Goal: Task Accomplishment & Management: Use online tool/utility

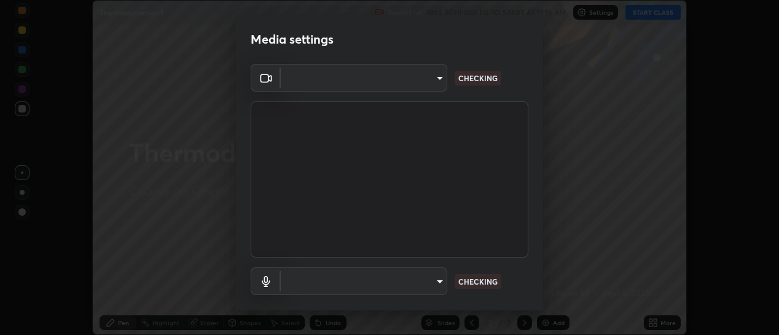
scroll to position [335, 779]
type input "b5ed76bf6ffec8510c1d67ae41352f00f6afc36978bae23b45774c159f9dd4cf"
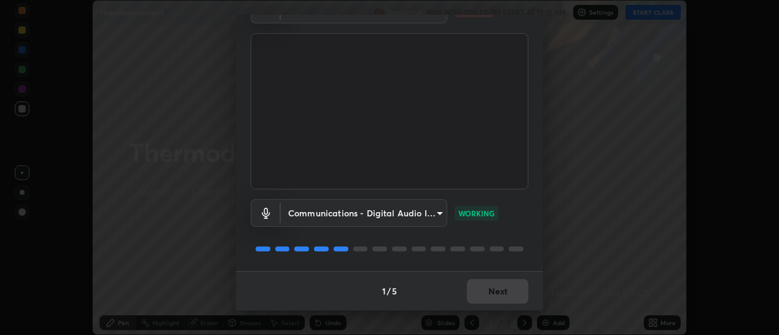
click at [345, 211] on body "Erase all Thermodynamics-1 Recording WAS SCHEDULED TO START AT 11:15 AM Setting…" at bounding box center [389, 167] width 779 height 335
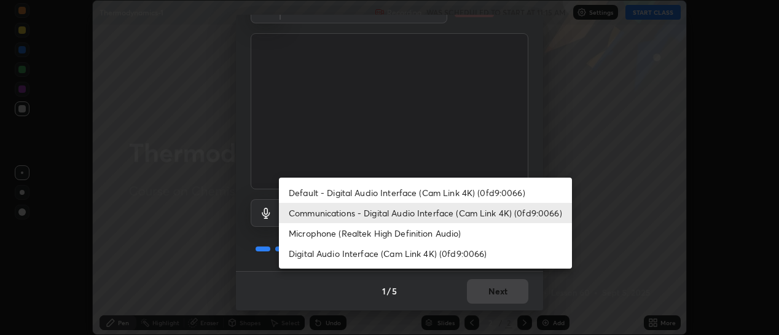
click at [307, 193] on li "Default - Digital Audio Interface (Cam Link 4K) (0fd9:0066)" at bounding box center [425, 192] width 293 height 20
type input "default"
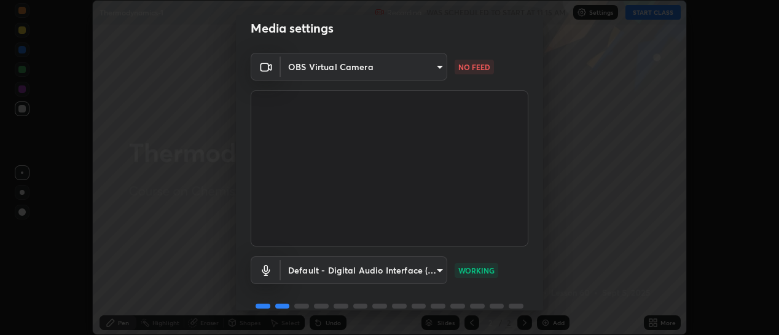
scroll to position [0, 0]
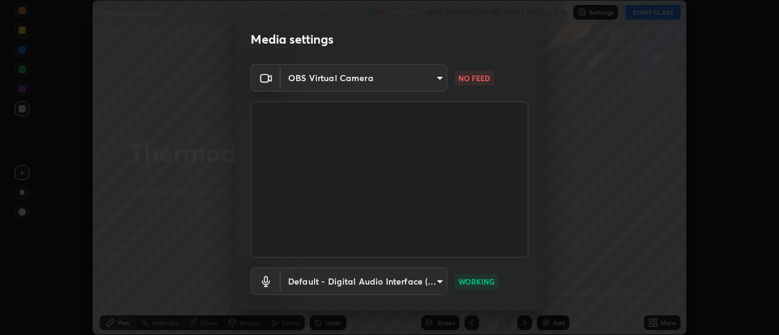
click at [323, 82] on body "Erase all Thermodynamics-1 Recording WAS SCHEDULED TO START AT 11:15 AM Setting…" at bounding box center [389, 167] width 779 height 335
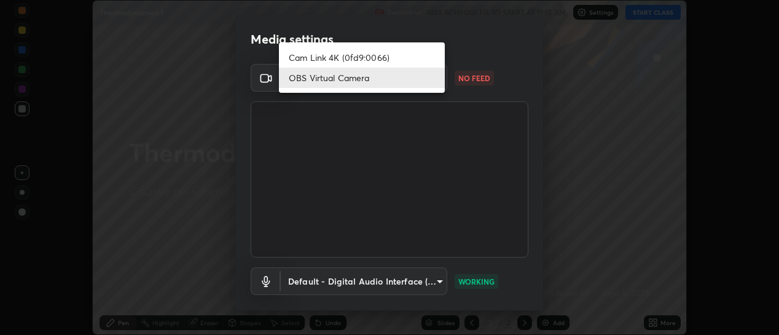
click at [329, 58] on li "Cam Link 4K (0fd9:0066)" at bounding box center [362, 57] width 166 height 20
type input "d433ed813fb4edee8c11d5c728848fb9fc852375dd73a9997fb19bdb6919e816"
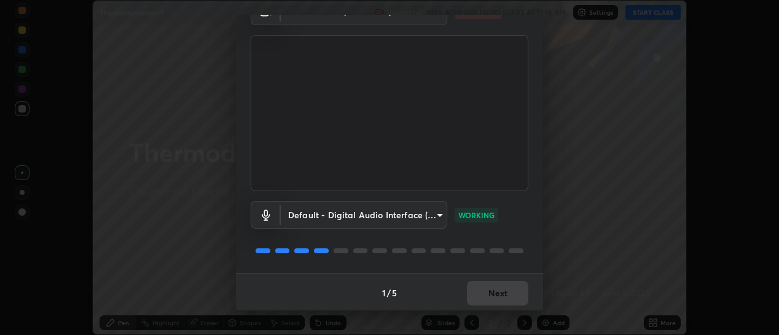
scroll to position [68, 0]
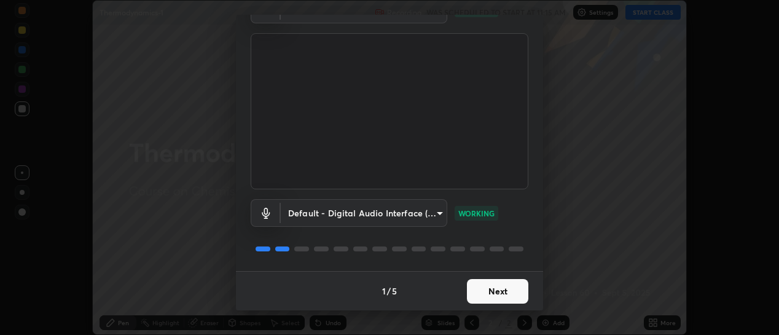
click at [470, 289] on button "Next" at bounding box center [497, 291] width 61 height 25
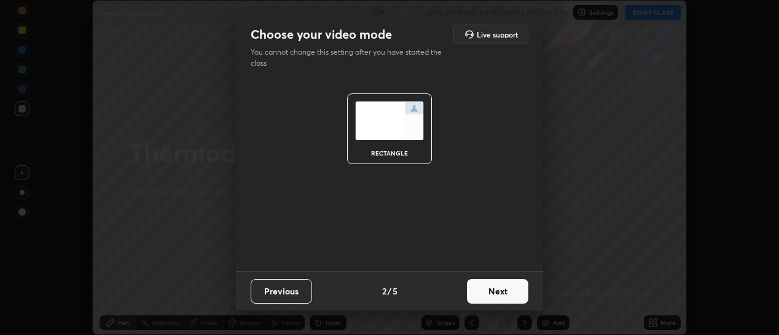
scroll to position [0, 0]
click at [474, 292] on button "Next" at bounding box center [497, 291] width 61 height 25
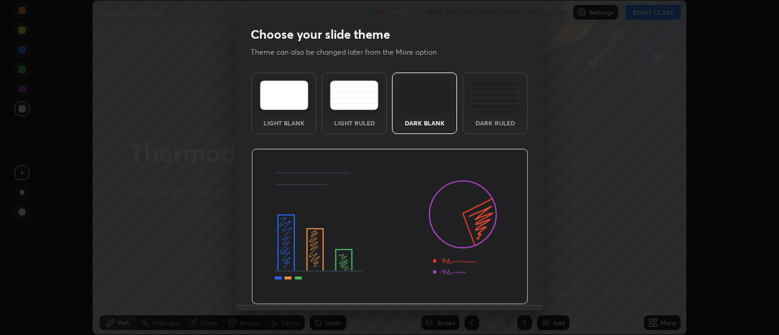
click at [478, 291] on img at bounding box center [389, 227] width 277 height 156
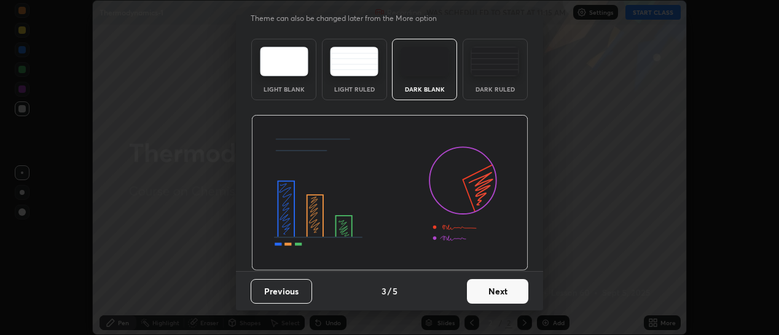
click at [491, 285] on button "Next" at bounding box center [497, 291] width 61 height 25
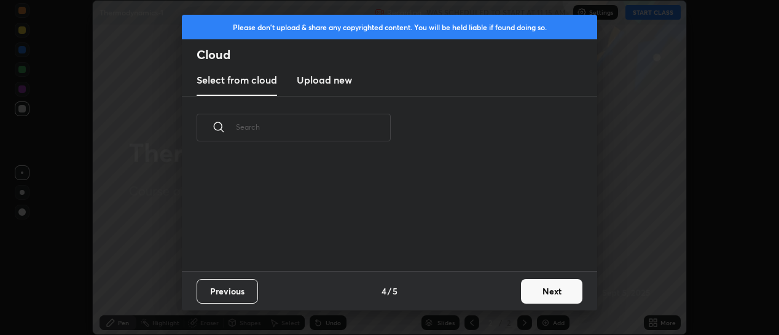
scroll to position [0, 0]
click at [524, 283] on button "Next" at bounding box center [551, 291] width 61 height 25
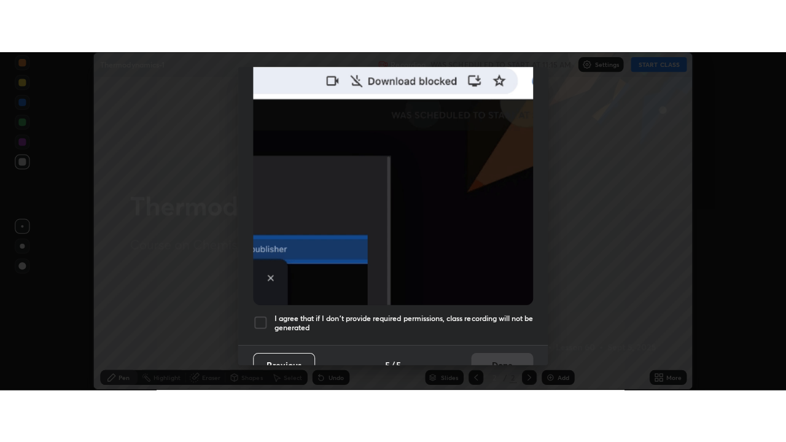
scroll to position [319, 0]
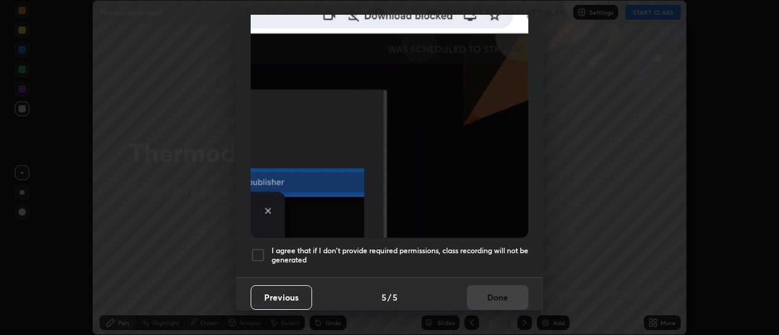
click at [256, 249] on div at bounding box center [258, 255] width 15 height 15
click at [478, 291] on button "Done" at bounding box center [497, 297] width 61 height 25
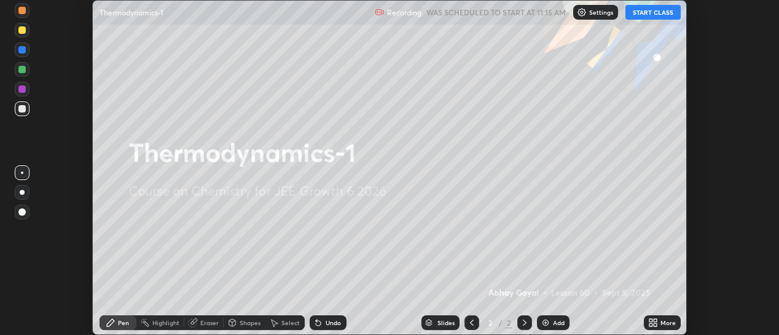
click at [646, 13] on button "START CLASS" at bounding box center [652, 12] width 55 height 15
click at [665, 327] on div "More" at bounding box center [662, 322] width 37 height 15
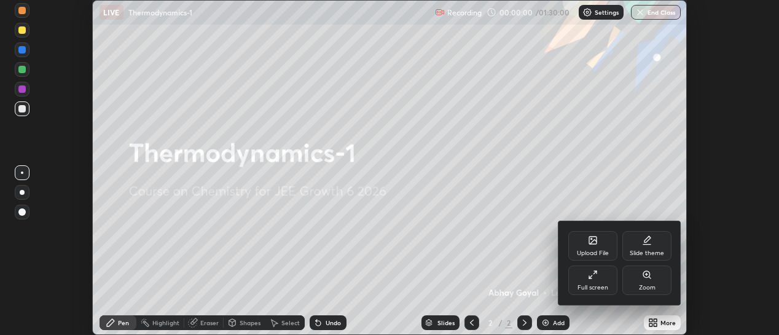
click at [580, 291] on div "Full screen" at bounding box center [592, 287] width 31 height 6
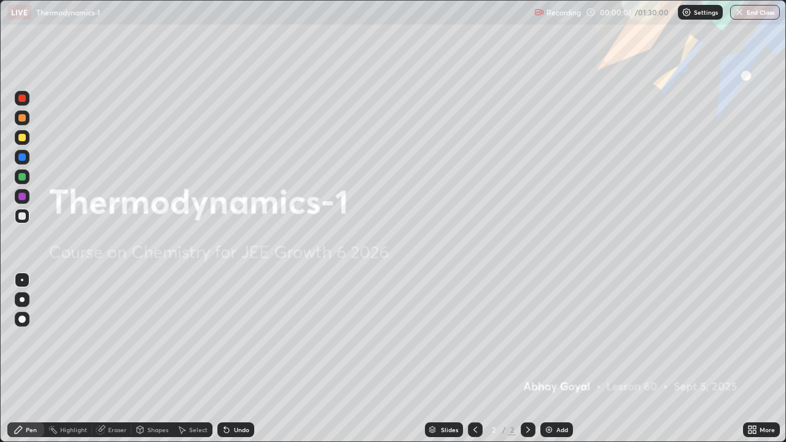
scroll to position [442, 786]
click at [553, 334] on img at bounding box center [549, 430] width 10 height 10
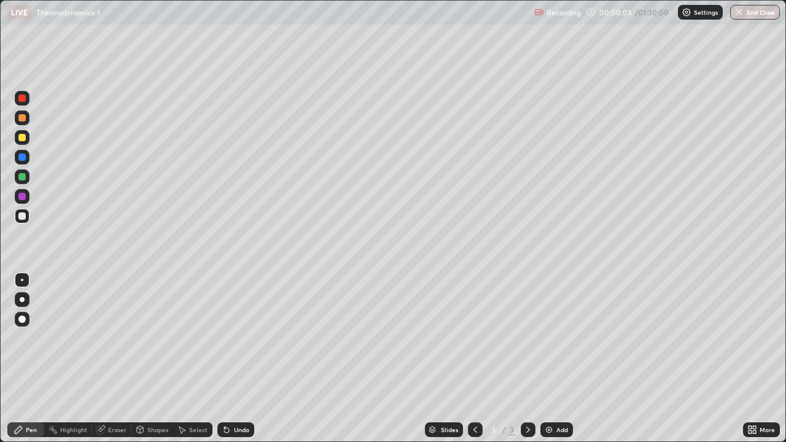
click at [555, 334] on div "Add" at bounding box center [557, 430] width 33 height 15
click at [26, 334] on div at bounding box center [22, 343] width 20 height 147
click at [232, 334] on div "Undo" at bounding box center [235, 430] width 37 height 15
click at [405, 334] on div "Slides 4 / 4 Add" at bounding box center [498, 430] width 489 height 25
click at [229, 334] on div "Undo" at bounding box center [235, 430] width 37 height 15
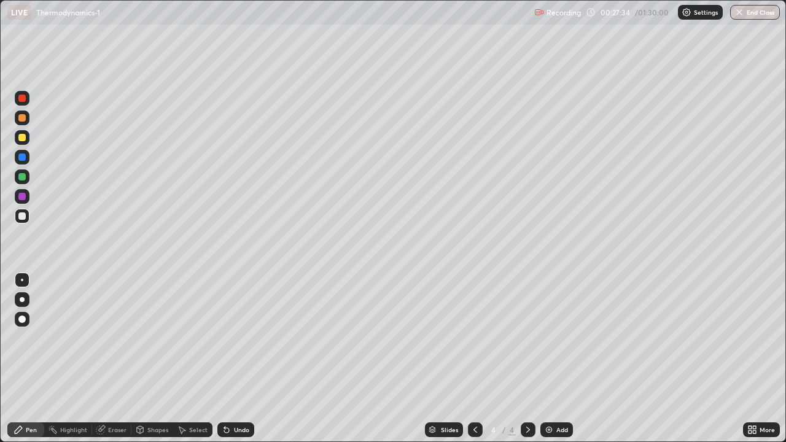
click at [112, 334] on div "Eraser" at bounding box center [117, 430] width 18 height 6
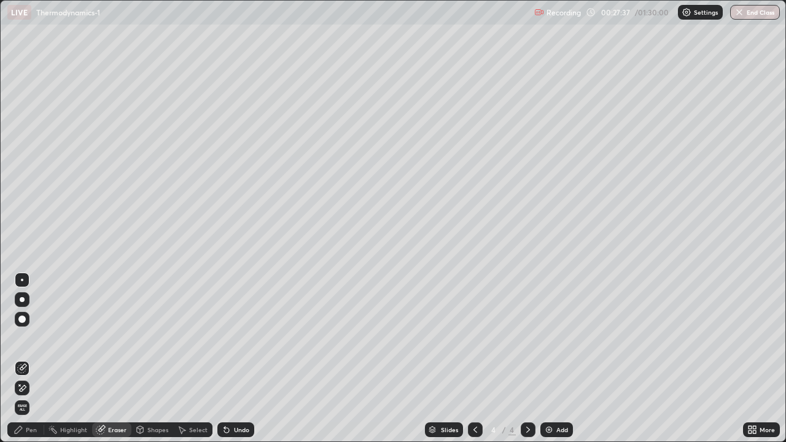
click at [20, 334] on icon at bounding box center [18, 429] width 7 height 7
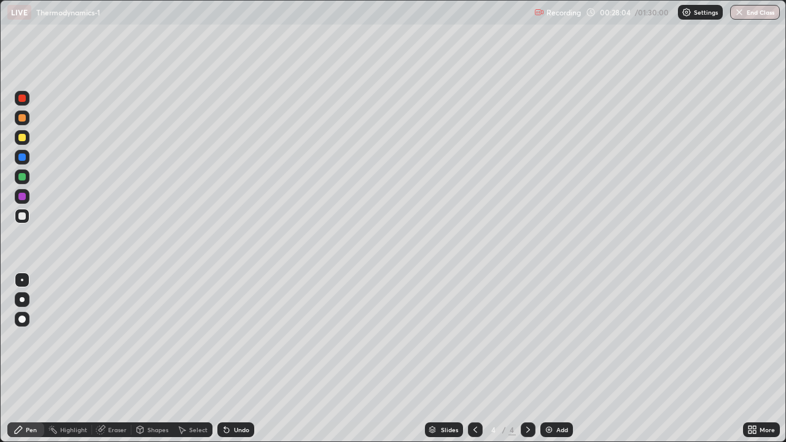
click at [341, 334] on div "Slides 4 / 4 Add" at bounding box center [498, 430] width 489 height 25
click at [357, 334] on div "Slides 4 / 4 Add" at bounding box center [498, 430] width 489 height 25
click at [561, 334] on div "Add" at bounding box center [557, 430] width 33 height 15
click at [560, 334] on div "Add" at bounding box center [562, 430] width 12 height 6
click at [246, 334] on div "Undo" at bounding box center [241, 430] width 15 height 6
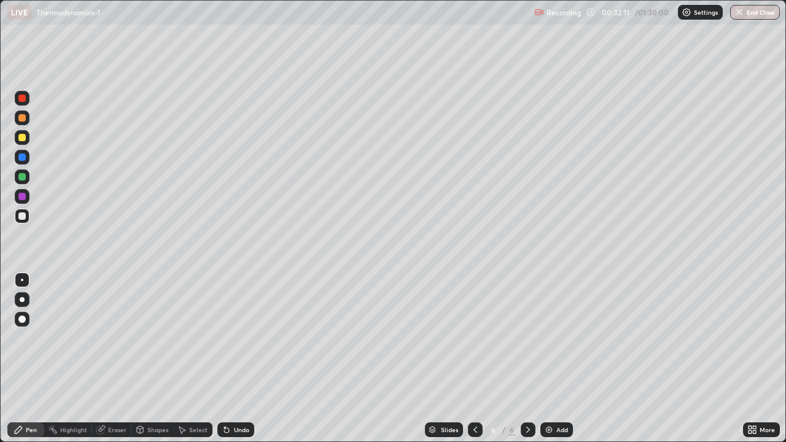
click at [239, 334] on div "Undo" at bounding box center [235, 430] width 37 height 15
click at [240, 334] on div "Undo" at bounding box center [235, 430] width 37 height 15
click at [234, 334] on div "Undo" at bounding box center [241, 430] width 15 height 6
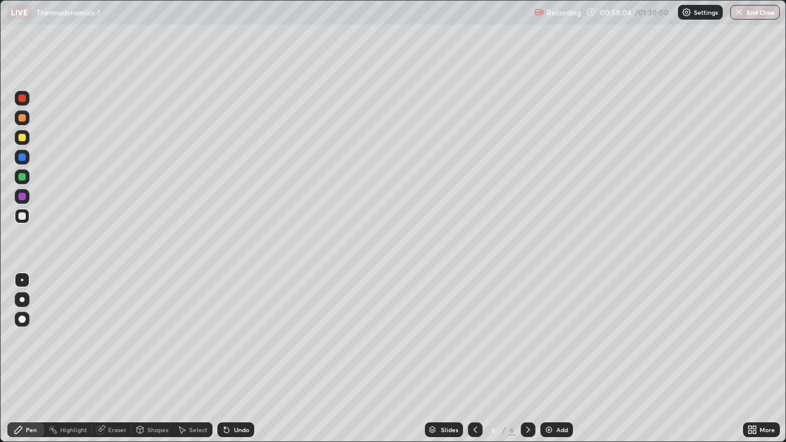
click at [761, 9] on button "End Class" at bounding box center [755, 12] width 50 height 15
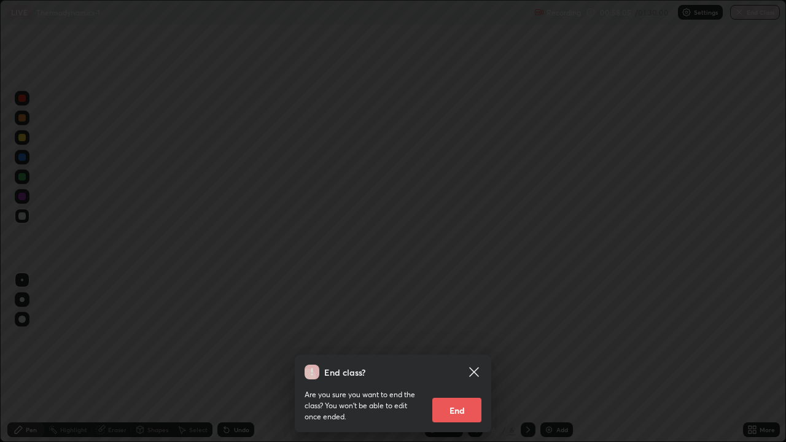
click at [469, 334] on button "End" at bounding box center [456, 410] width 49 height 25
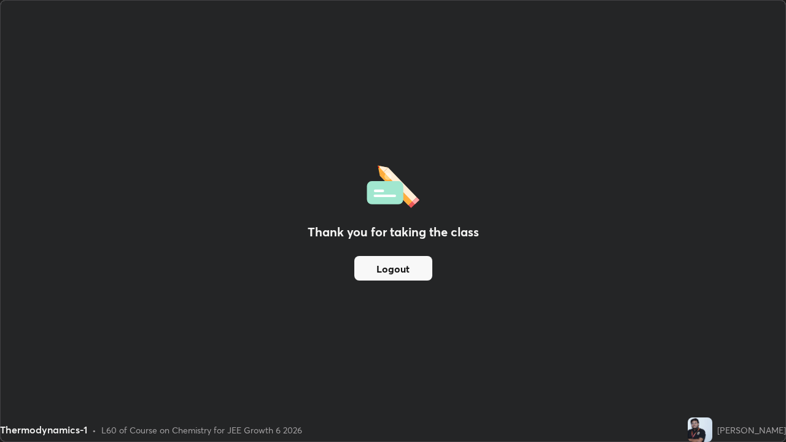
click at [411, 267] on button "Logout" at bounding box center [393, 268] width 78 height 25
